Goal: Task Accomplishment & Management: Use online tool/utility

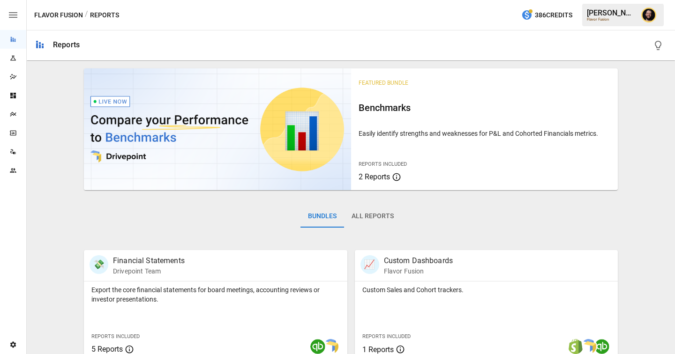
click at [14, 111] on icon "Plans" at bounding box center [12, 114] width 7 height 7
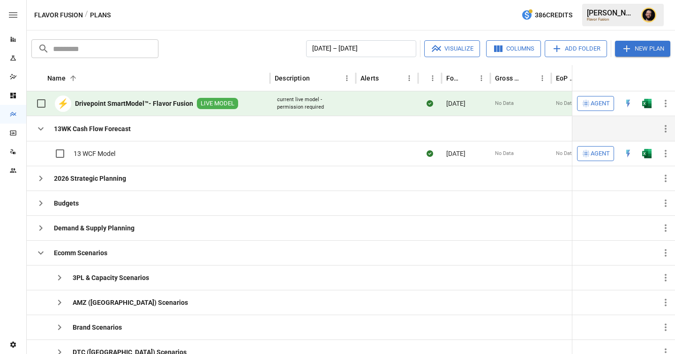
click at [41, 132] on icon "button" at bounding box center [40, 128] width 11 height 11
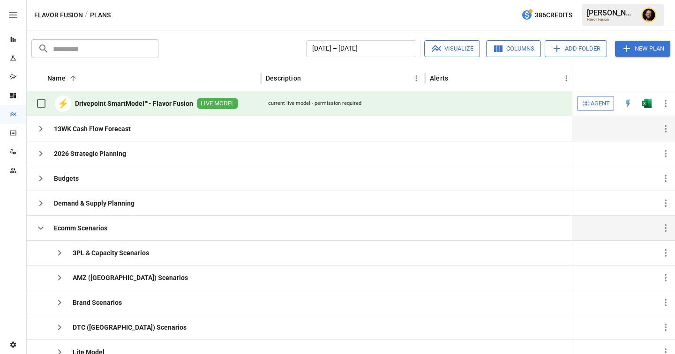
click at [45, 230] on icon "button" at bounding box center [40, 228] width 11 height 11
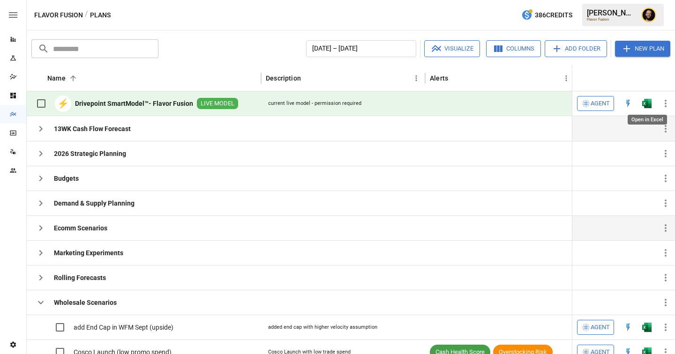
click at [645, 106] on img "Open in Excel" at bounding box center [646, 103] width 9 height 9
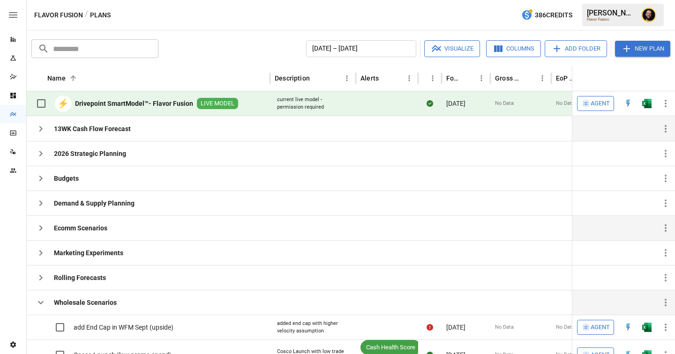
click at [40, 301] on icon "button" at bounding box center [40, 302] width 11 height 11
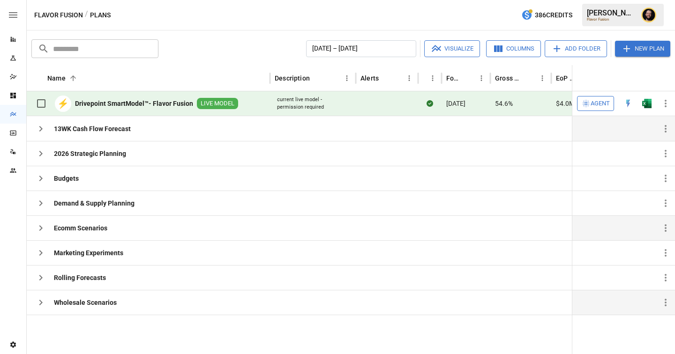
click at [594, 106] on span "Agent" at bounding box center [600, 103] width 19 height 11
